Goal: Task Accomplishment & Management: Manage account settings

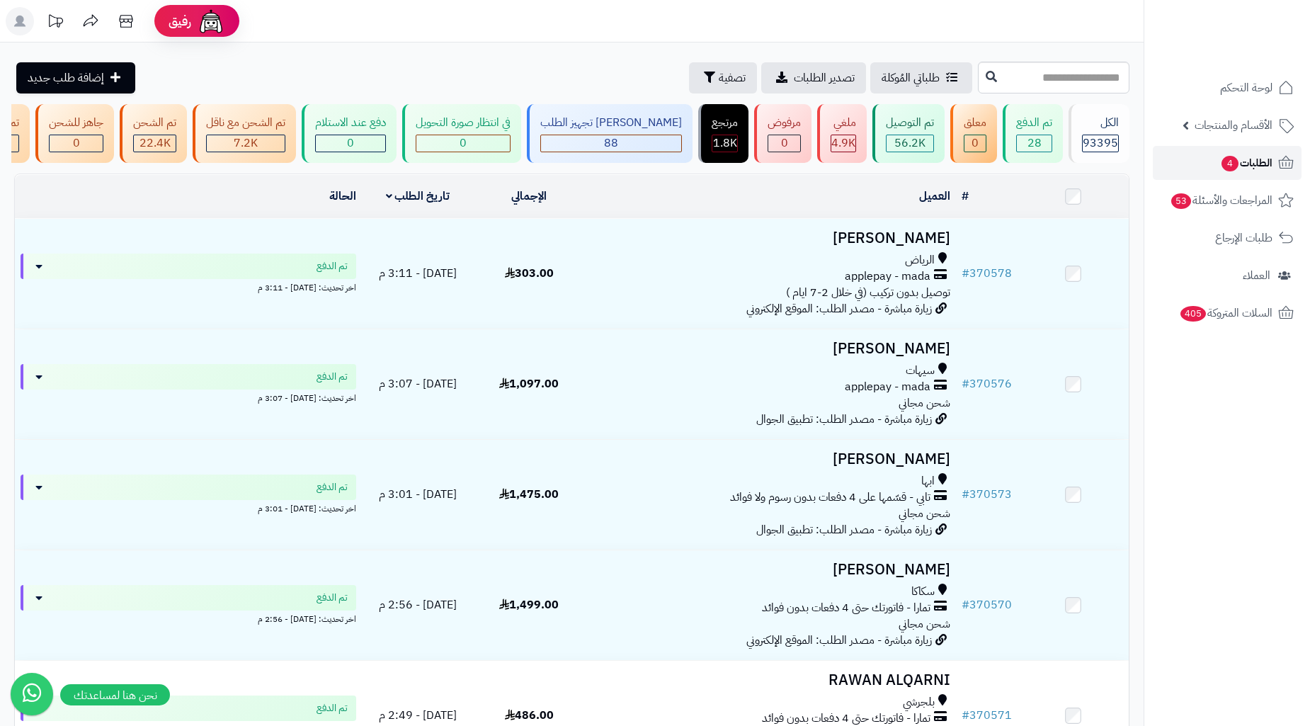
click at [1263, 166] on span "الطلبات 4" at bounding box center [1246, 163] width 52 height 20
